Goal: Task Accomplishment & Management: Manage account settings

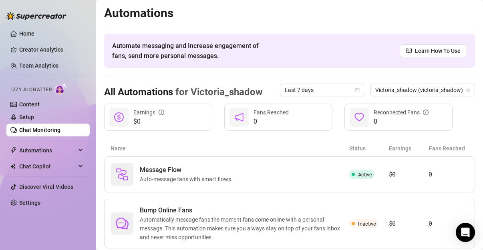
scroll to position [33, 0]
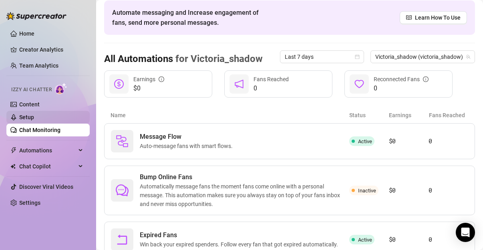
click at [34, 117] on link "Setup" at bounding box center [26, 117] width 15 height 6
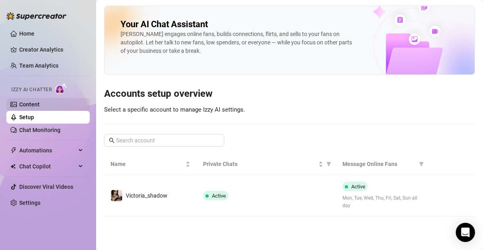
click at [40, 101] on link "Content" at bounding box center [29, 104] width 20 height 6
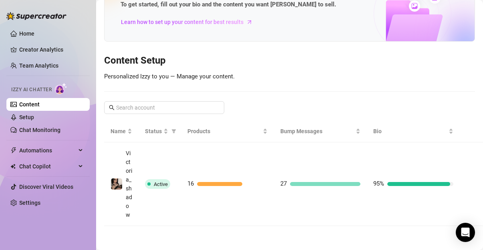
scroll to position [69, 0]
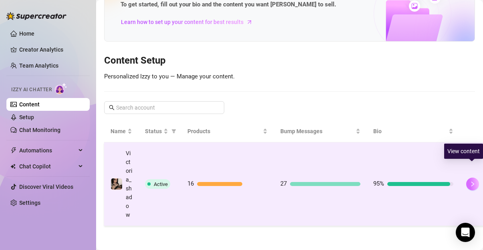
click at [470, 181] on icon "right" at bounding box center [473, 184] width 6 height 6
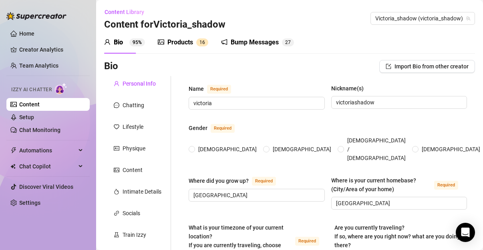
radio input "true"
type input "[DATE]"
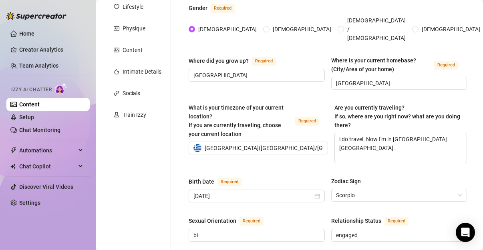
scroll to position [116, 0]
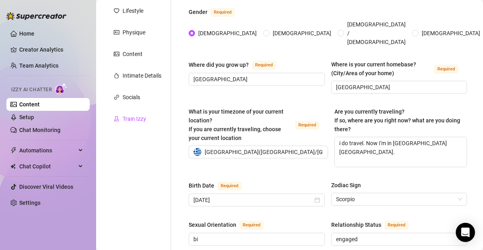
click at [132, 122] on div "Train Izzy" at bounding box center [134, 118] width 24 height 9
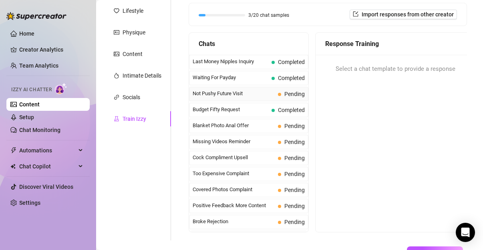
click at [251, 96] on span "Not Pushy Future Visit" at bounding box center [234, 94] width 82 height 8
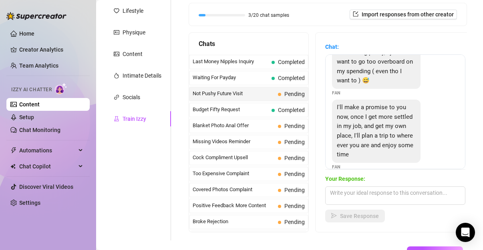
scroll to position [101, 0]
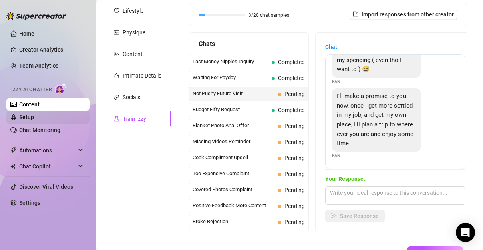
click at [34, 114] on link "Setup" at bounding box center [26, 117] width 15 height 6
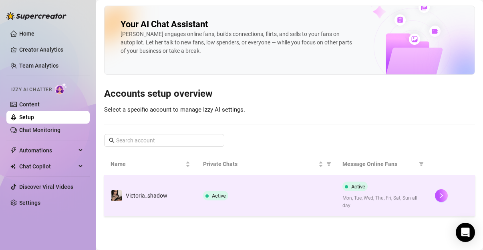
click at [435, 191] on div at bounding box center [452, 195] width 34 height 13
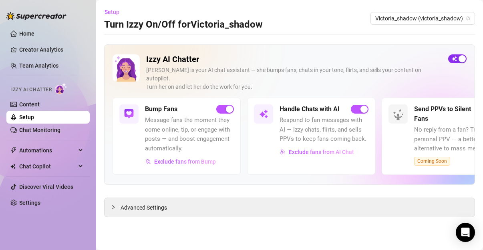
click at [457, 61] on span "button" at bounding box center [457, 58] width 18 height 9
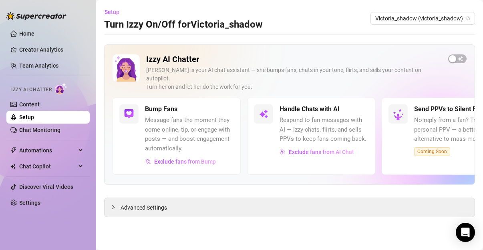
click at [422, 147] on span "Coming Soon" at bounding box center [432, 151] width 36 height 9
